Goal: Navigation & Orientation: Find specific page/section

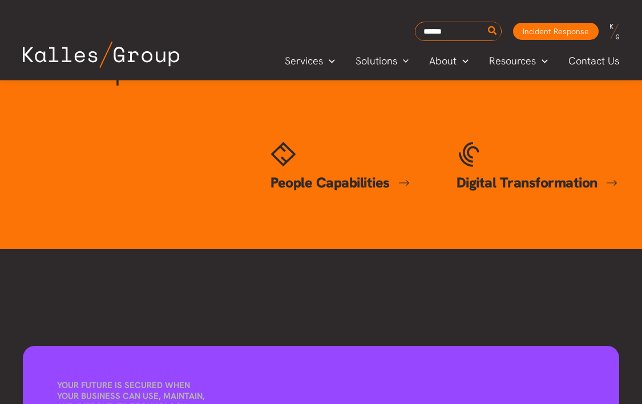
scroll to position [740, 0]
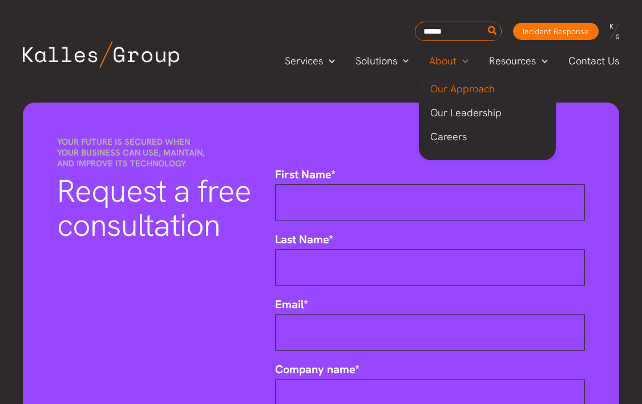
click at [457, 89] on span "Our Approach" at bounding box center [462, 88] width 64 height 13
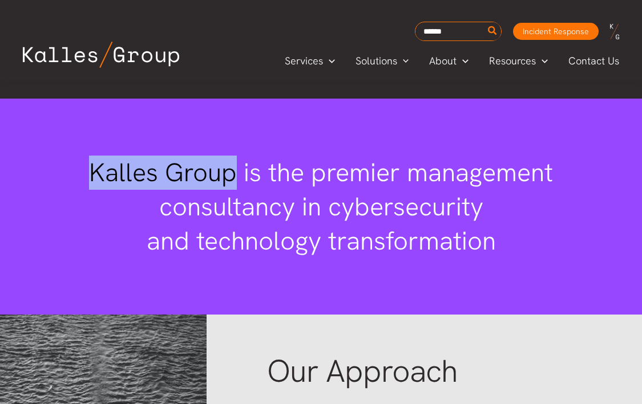
drag, startPoint x: 128, startPoint y: 155, endPoint x: 95, endPoint y: 156, distance: 33.1
click at [96, 156] on span "Kalles Group is the premier management consultancy in cybersecurity and technol…" at bounding box center [321, 207] width 464 height 102
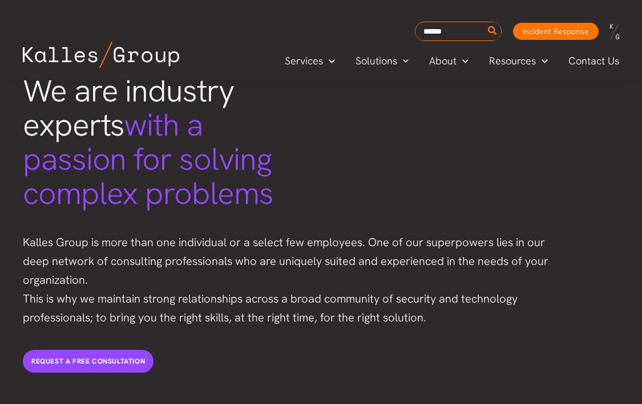
scroll to position [2407, 0]
